Goal: Book appointment/travel/reservation

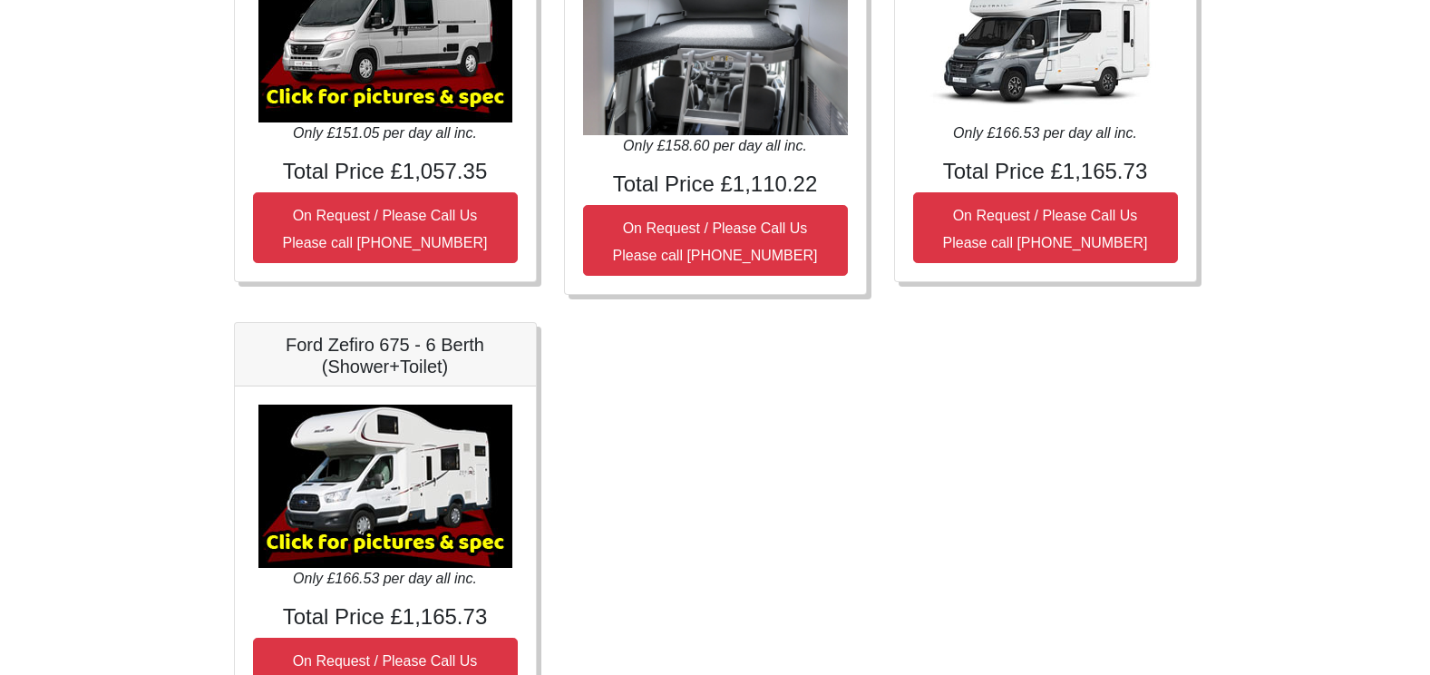
scroll to position [998, 0]
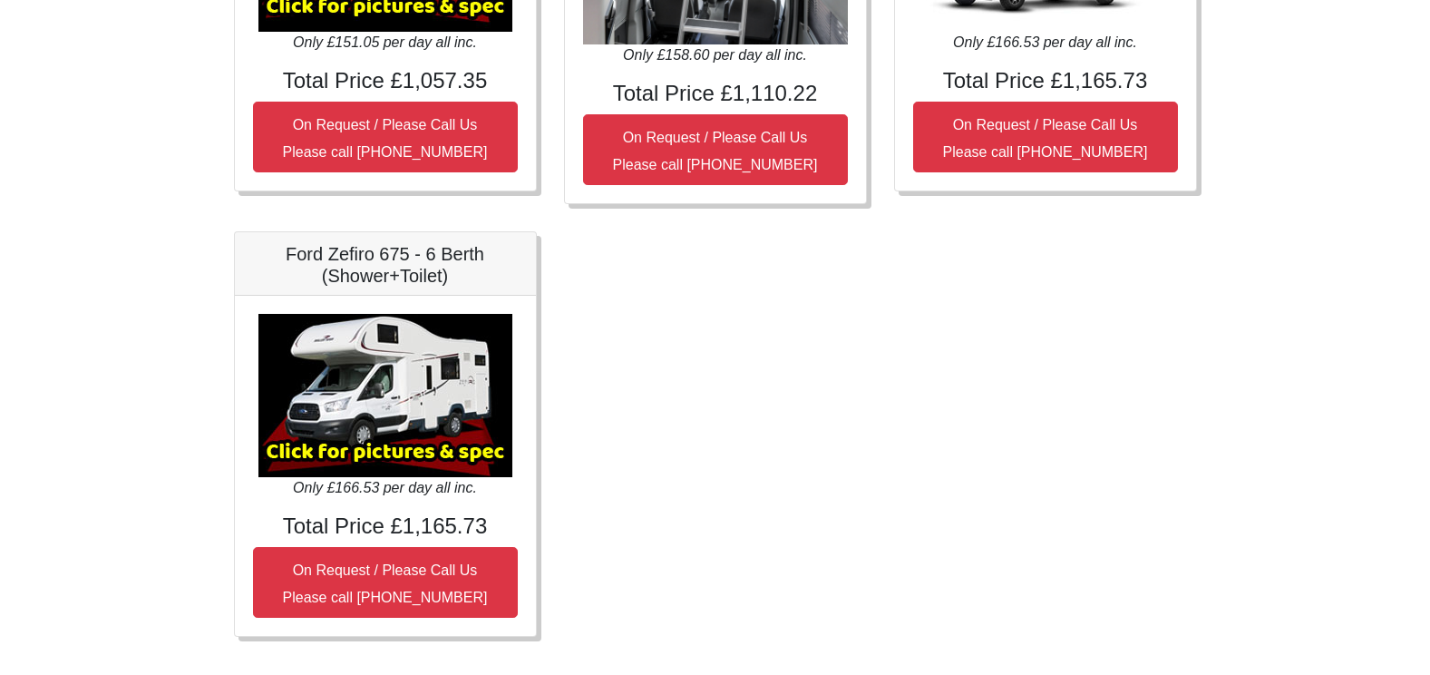
click at [412, 449] on img at bounding box center [385, 395] width 254 height 163
click at [367, 388] on img at bounding box center [385, 395] width 254 height 163
click at [349, 430] on img at bounding box center [385, 395] width 254 height 163
click at [393, 267] on h5 "Ford Zefiro 675 - 6 Berth (Shower+Toilet)" at bounding box center [385, 265] width 265 height 44
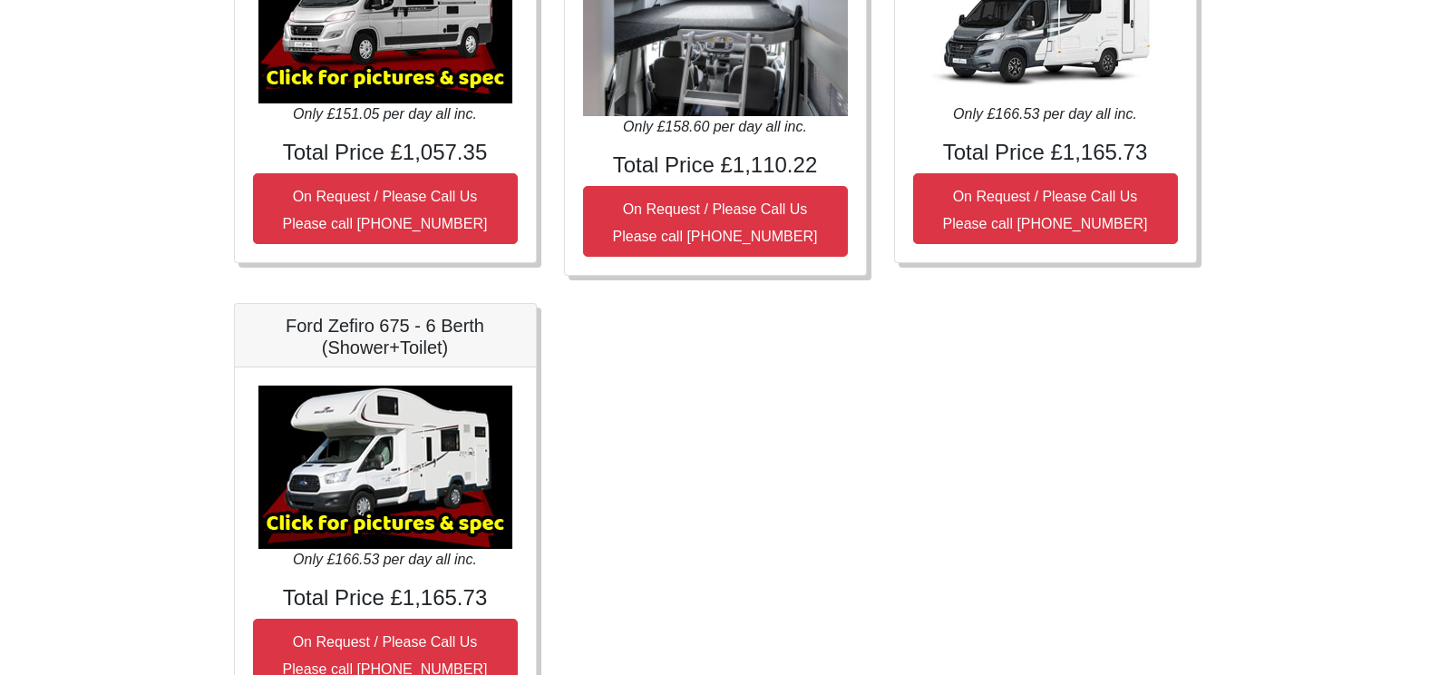
scroll to position [1030, 0]
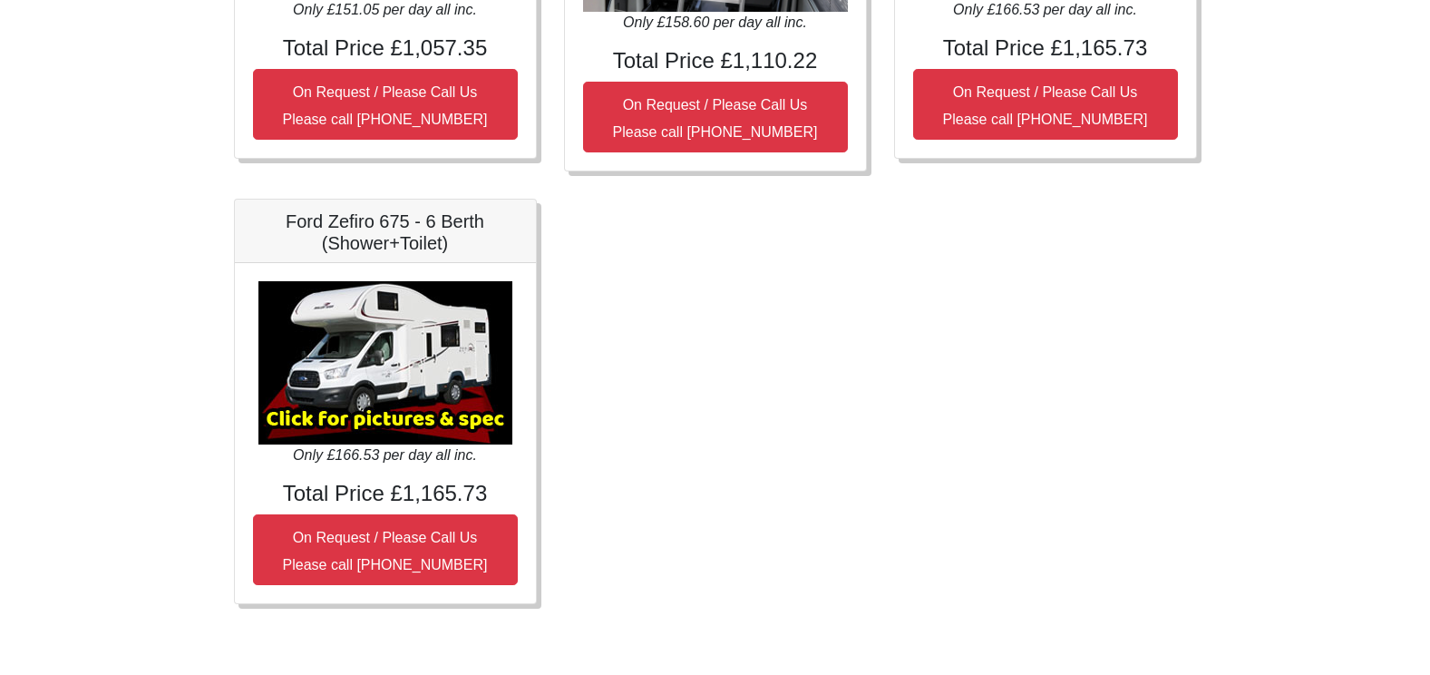
click at [384, 420] on img at bounding box center [385, 362] width 254 height 163
click at [385, 456] on icon "Only £166.53 per day all inc." at bounding box center [385, 454] width 184 height 15
click at [378, 314] on img at bounding box center [385, 362] width 254 height 163
click at [384, 237] on h5 "Ford Zefiro 675 - 6 Berth (Shower+Toilet)" at bounding box center [385, 232] width 265 height 44
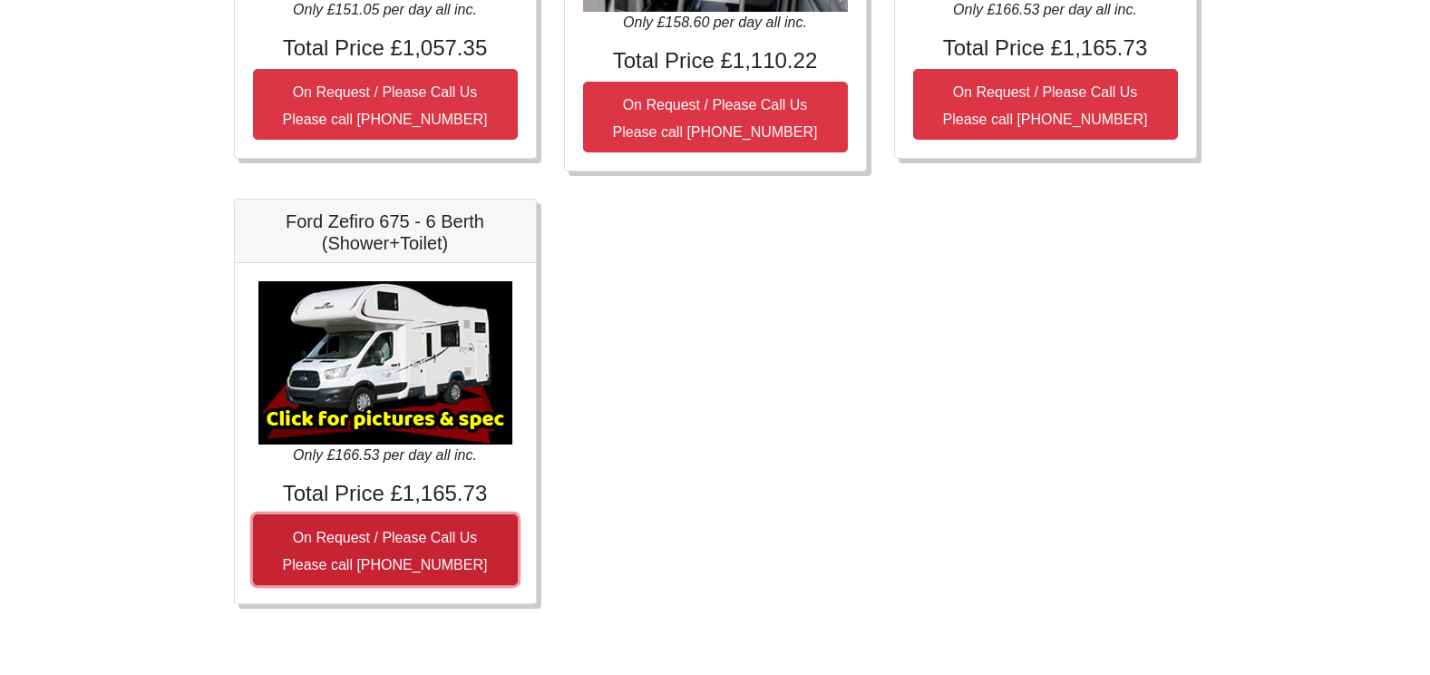
click at [371, 537] on small "On Request / Please Call Us Please call [PHONE_NUMBER]" at bounding box center [385, 551] width 205 height 43
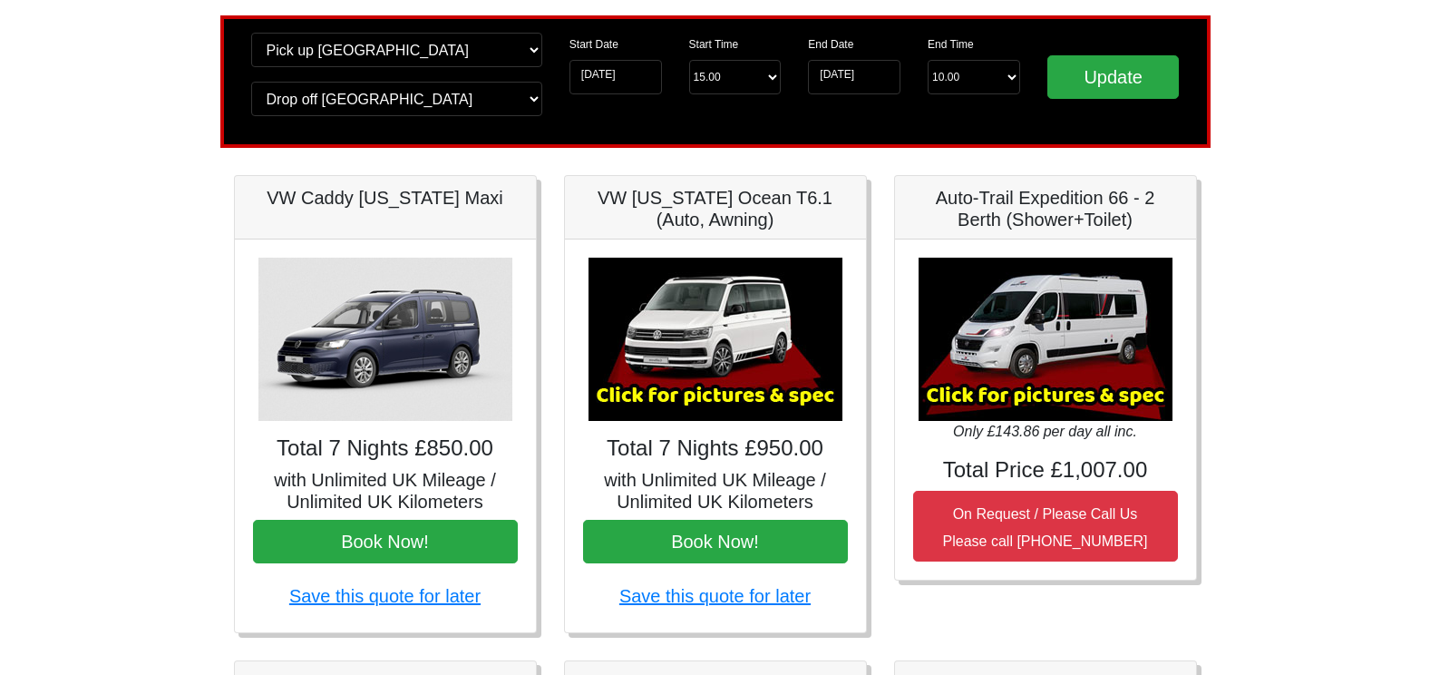
scroll to position [0, 0]
